Goal: Obtain resource: Obtain resource

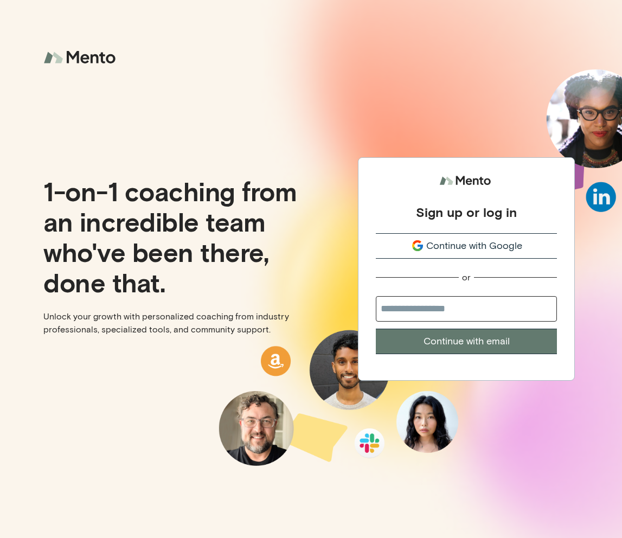
click at [451, 250] on span "Continue with Google" at bounding box center [474, 246] width 96 height 15
click at [453, 246] on span "Continue with Google" at bounding box center [474, 246] width 96 height 15
click at [455, 247] on span "Continue with Google" at bounding box center [474, 246] width 96 height 15
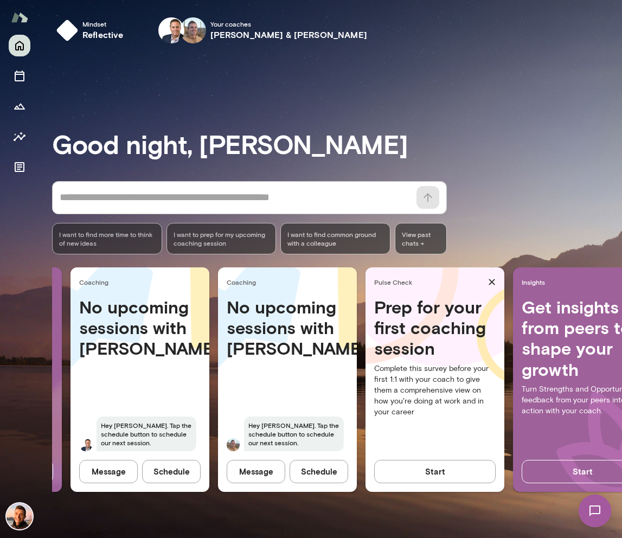
scroll to position [0, 189]
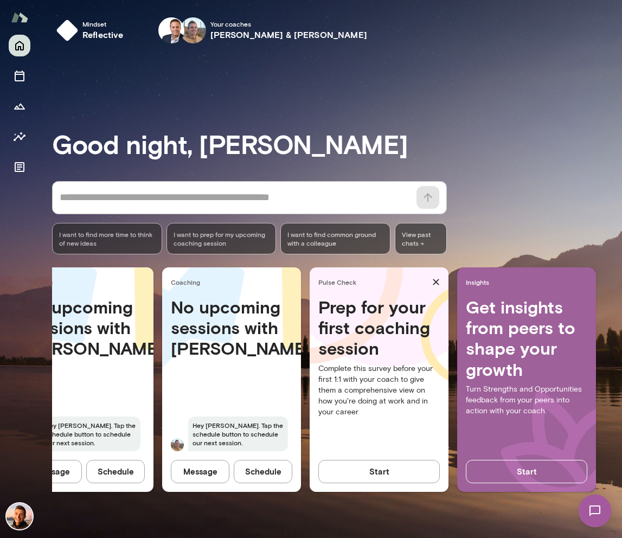
click at [416, 234] on span "View past chats ->" at bounding box center [421, 238] width 52 height 31
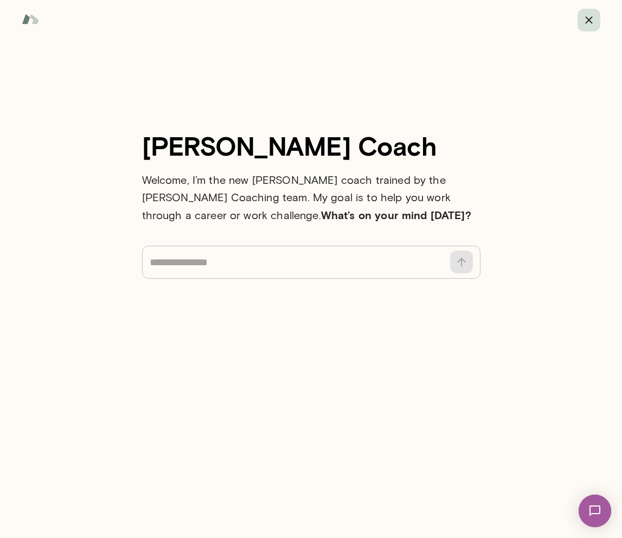
click at [586, 21] on icon "button" at bounding box center [588, 20] width 13 height 13
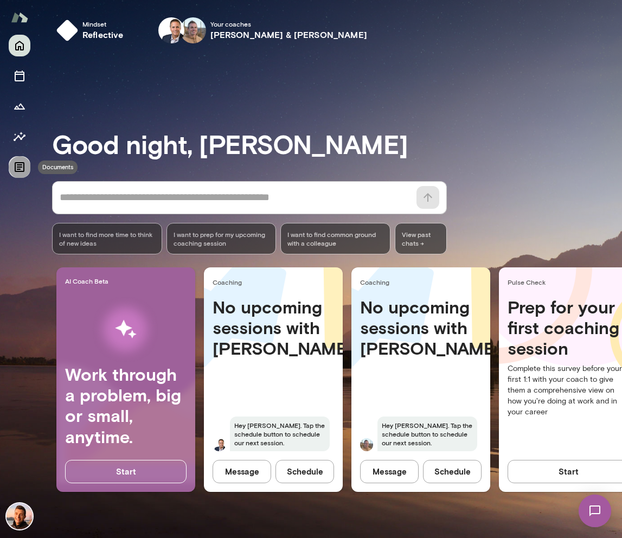
click at [21, 165] on icon "Documents" at bounding box center [19, 166] width 13 height 13
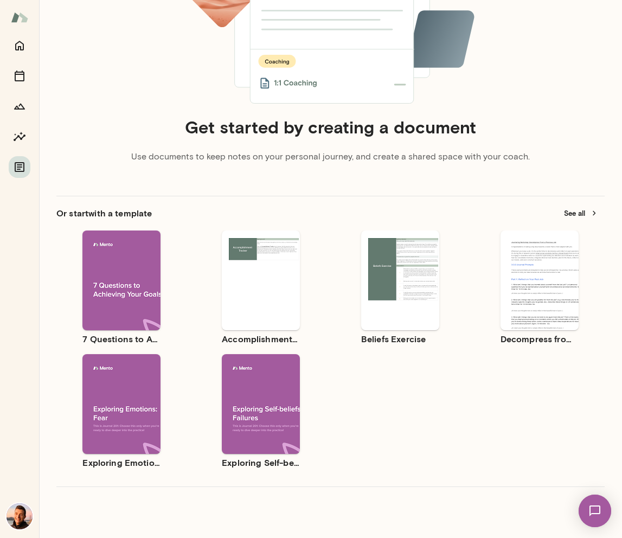
scroll to position [164, 0]
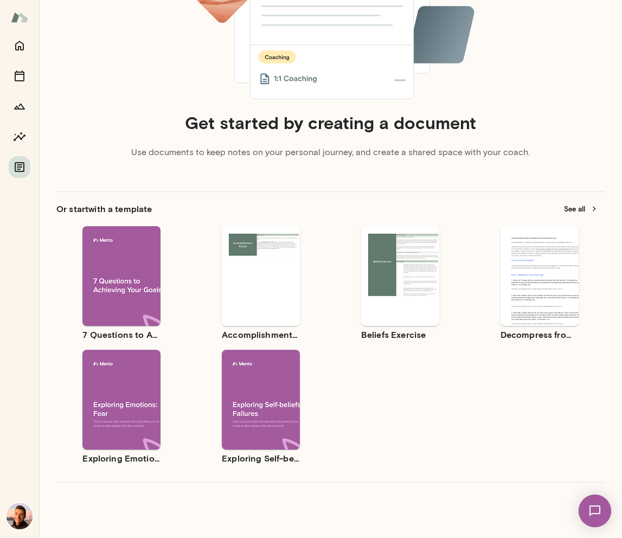
click at [268, 284] on span "Preview" at bounding box center [267, 285] width 24 height 9
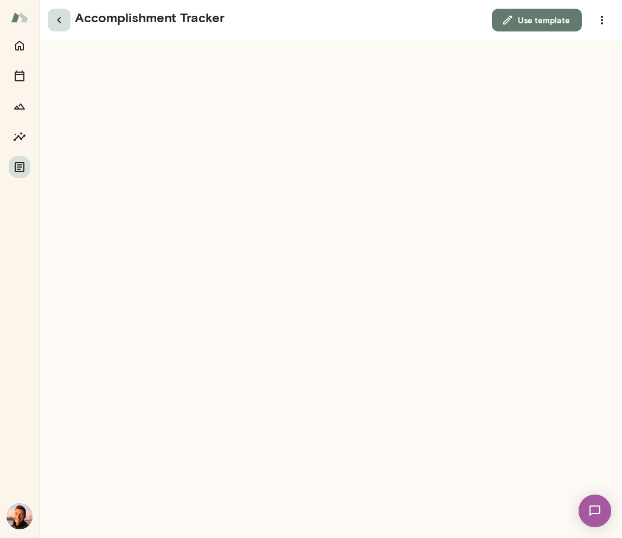
click at [62, 20] on icon "button" at bounding box center [59, 20] width 13 height 13
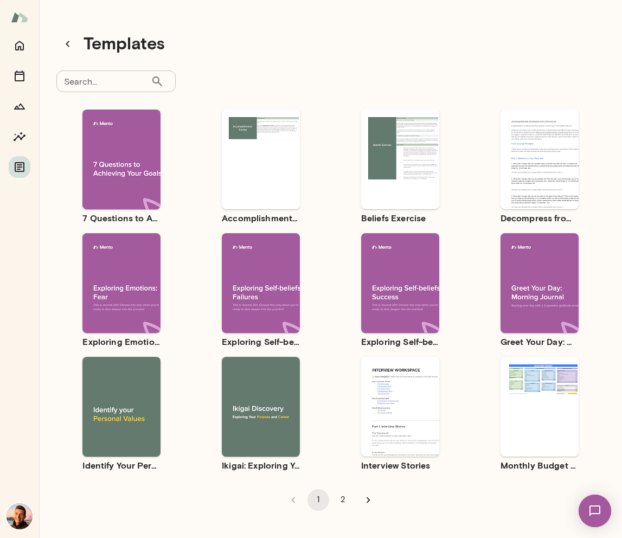
scroll to position [9, 0]
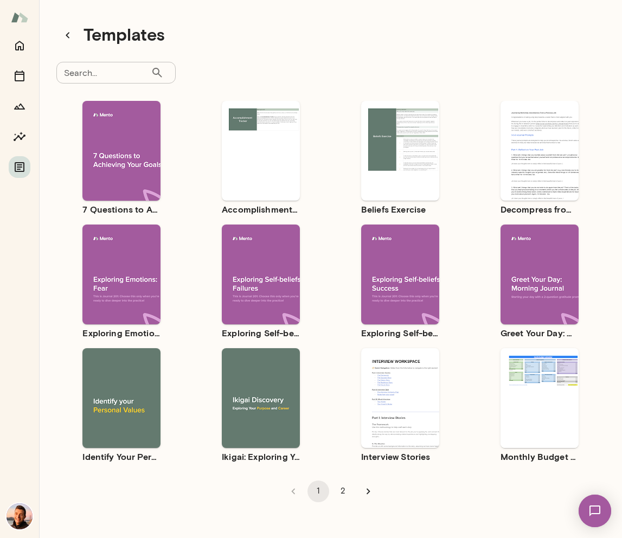
click at [545, 407] on span "Preview" at bounding box center [546, 407] width 24 height 9
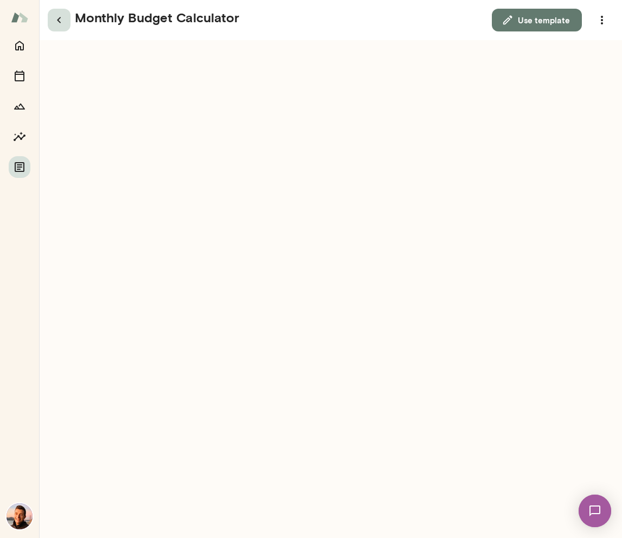
click at [60, 24] on icon "button" at bounding box center [59, 20] width 13 height 13
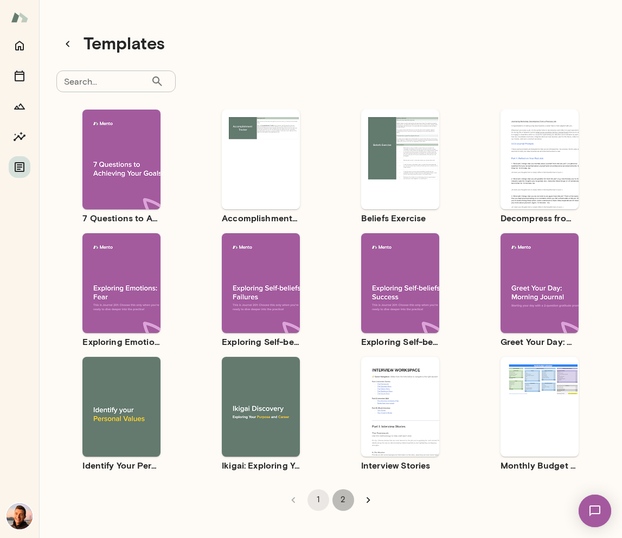
click at [344, 502] on button "2" at bounding box center [343, 500] width 22 height 22
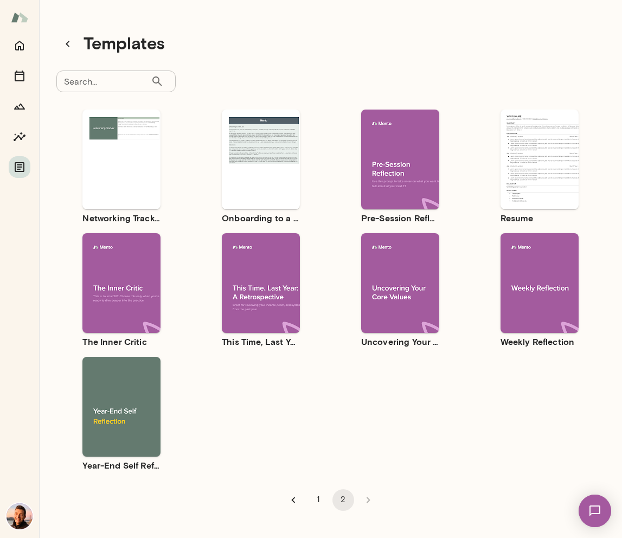
click at [128, 295] on span "Preview" at bounding box center [128, 292] width 24 height 9
